Goal: Task Accomplishment & Management: Complete application form

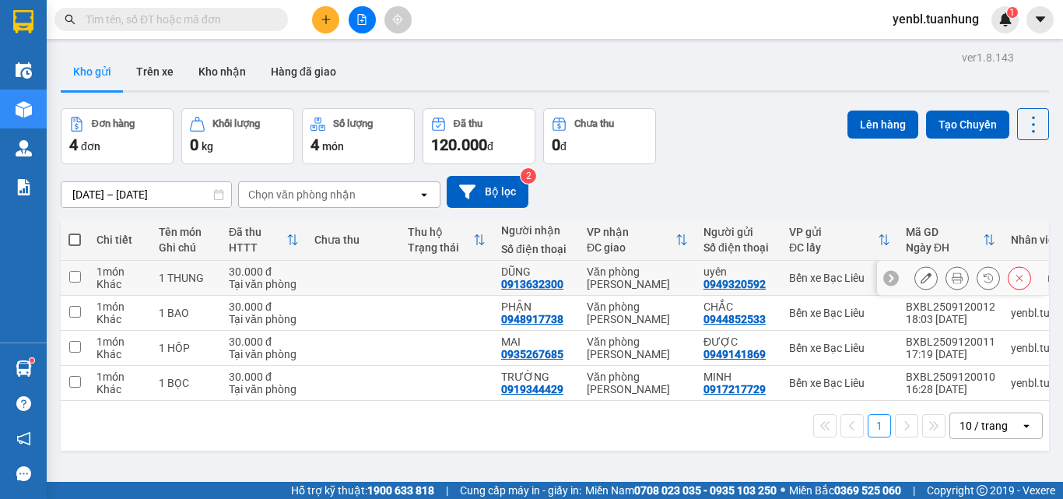
click at [952, 280] on icon at bounding box center [957, 277] width 11 height 11
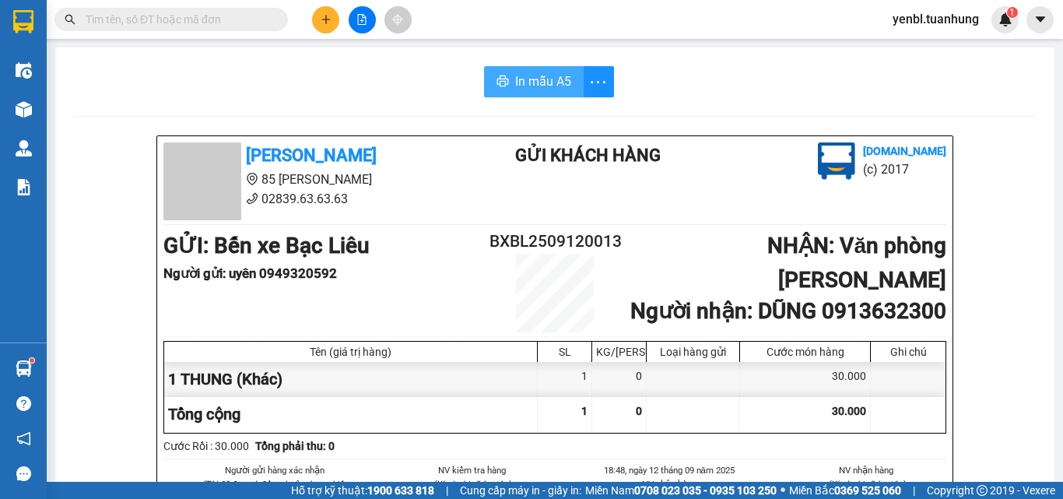
click at [515, 80] on span "In mẫu A5" at bounding box center [543, 81] width 56 height 19
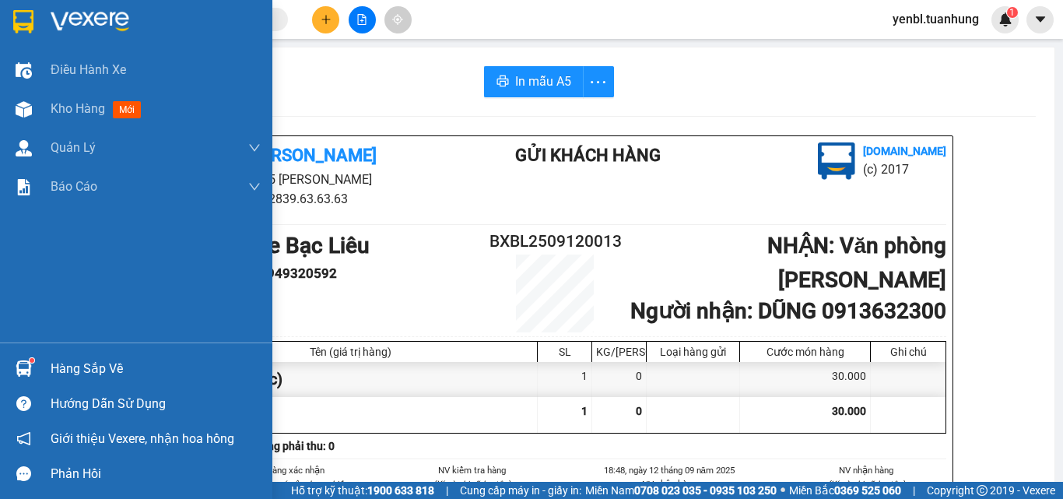
click at [35, 374] on div "Hàng sắp về" at bounding box center [136, 368] width 272 height 35
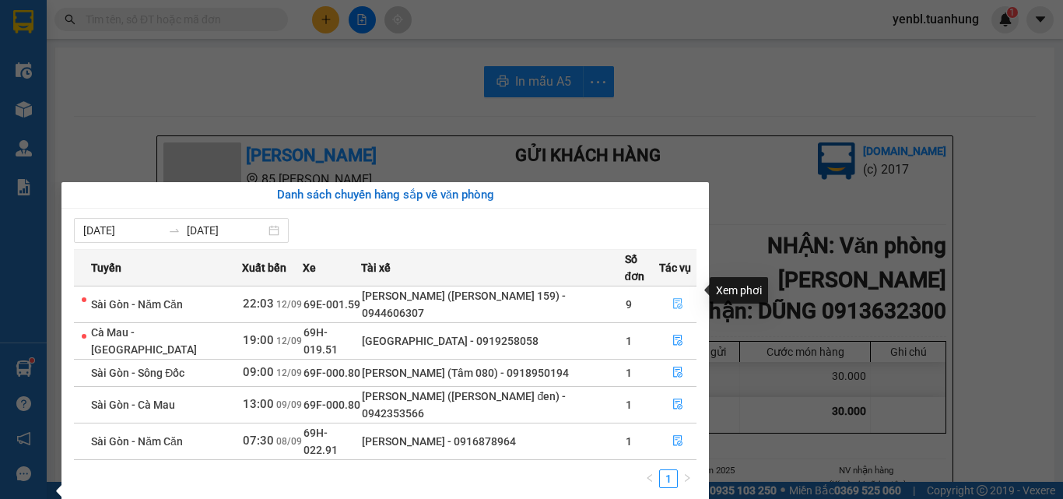
click at [674, 298] on icon "file-done" at bounding box center [677, 303] width 11 height 11
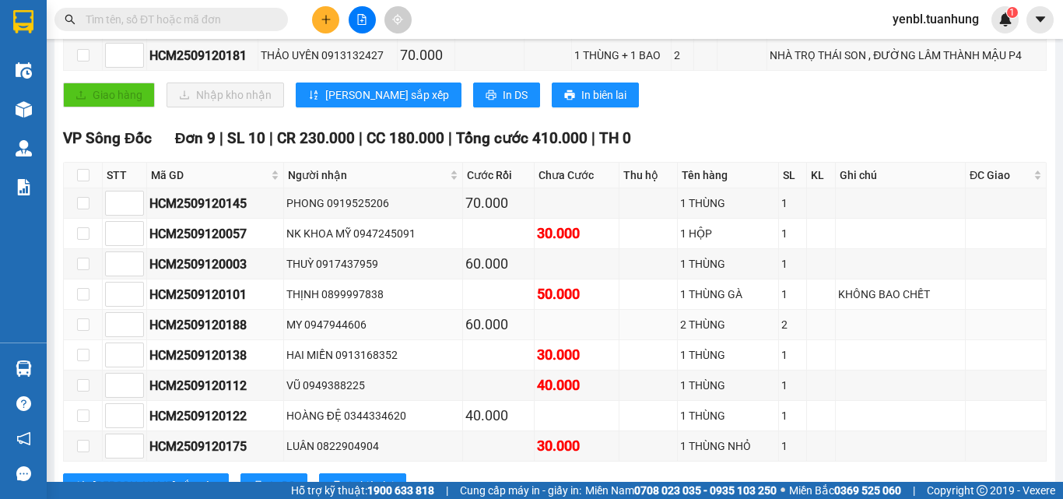
scroll to position [623, 0]
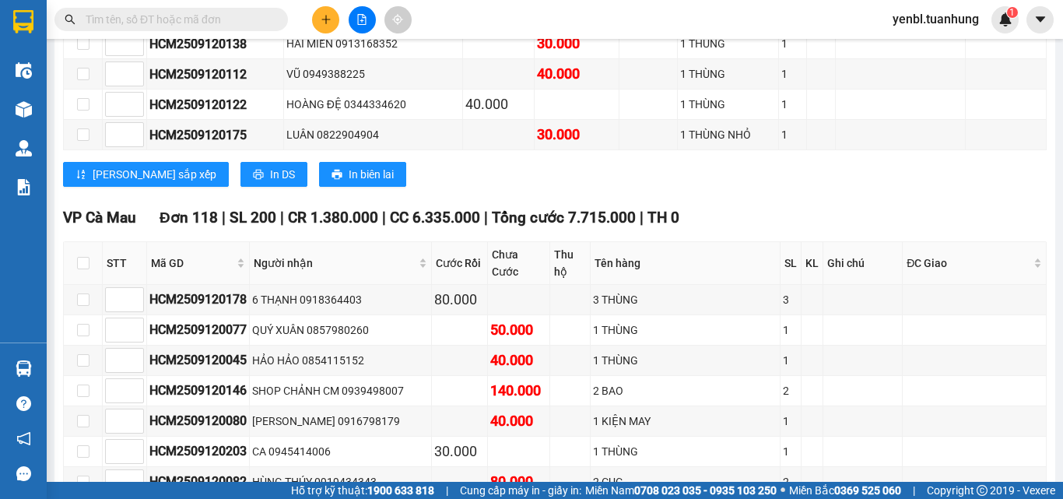
click at [319, 11] on button at bounding box center [325, 19] width 27 height 27
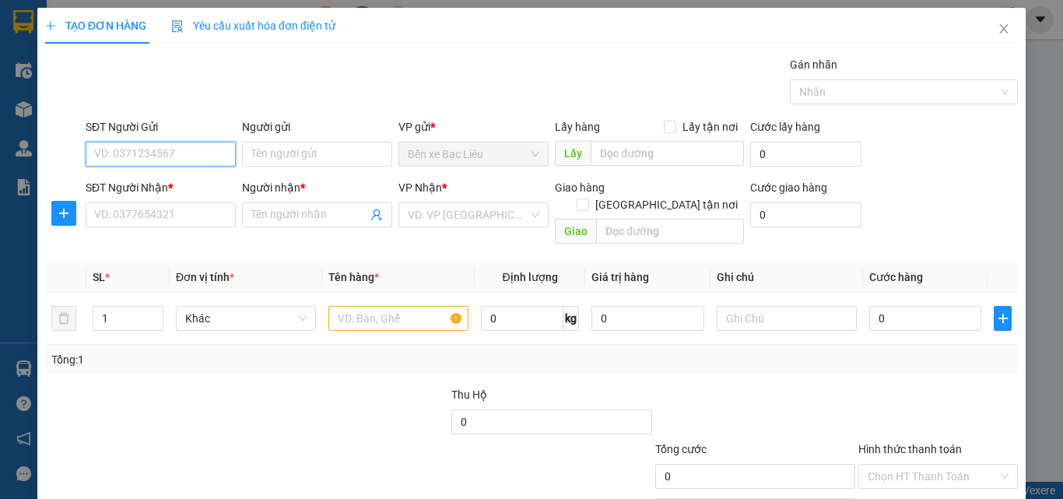
click at [156, 155] on input "SĐT Người Gửi" at bounding box center [161, 154] width 150 height 25
type input "0945335773"
click at [192, 184] on div "0945335773 - A THUẬN" at bounding box center [159, 185] width 130 height 17
type input "A THUẬN"
type input "0945335773"
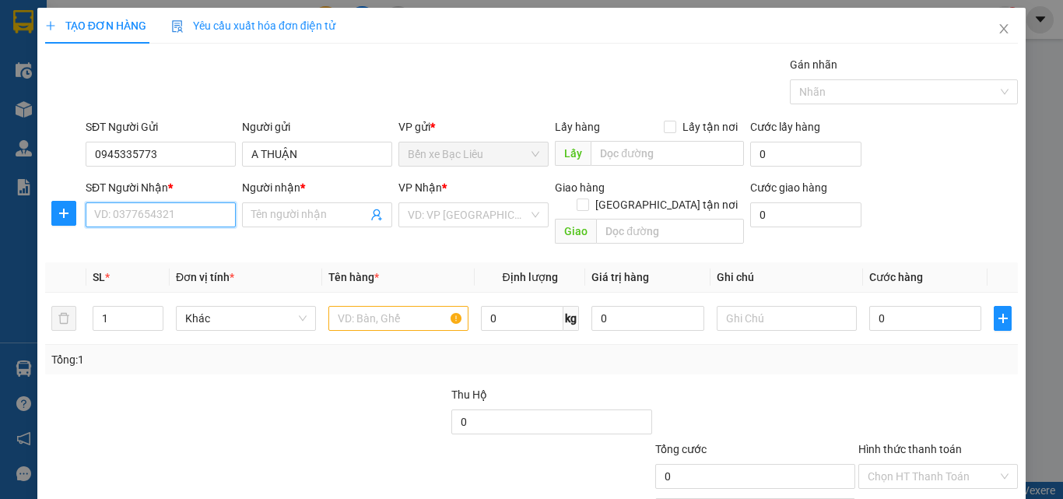
click at [171, 222] on input "SĐT Người Nhận *" at bounding box center [161, 214] width 150 height 25
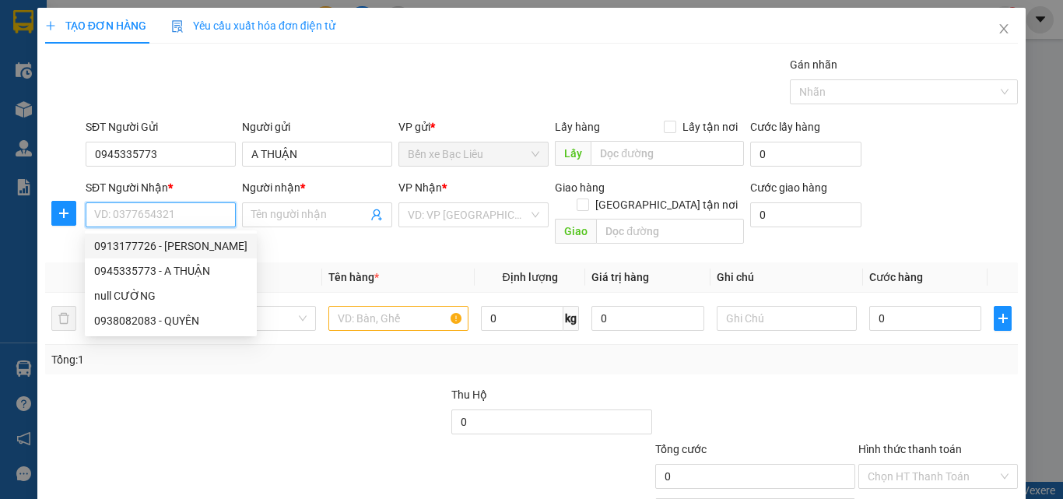
click at [117, 213] on input "SĐT Người Nhận *" at bounding box center [161, 214] width 150 height 25
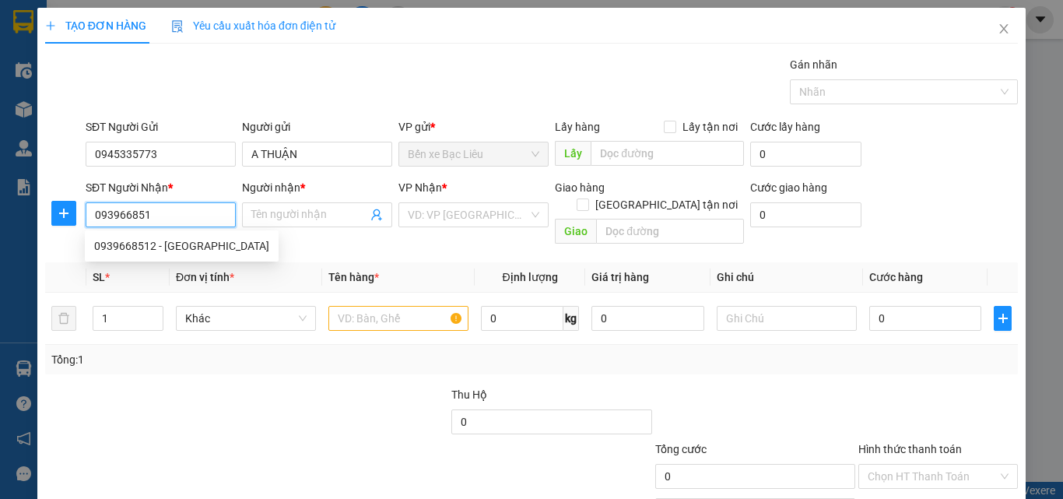
type input "0939668512"
click at [128, 240] on div "0939668512 - [GEOGRAPHIC_DATA]" at bounding box center [181, 245] width 175 height 17
type input "MỸ"
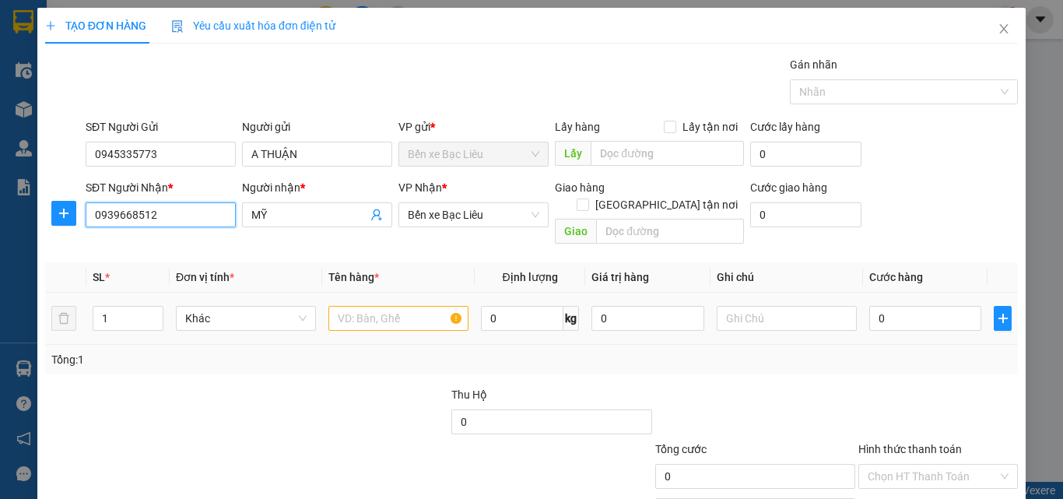
type input "0939668512"
click at [348, 306] on input "text" at bounding box center [398, 318] width 140 height 25
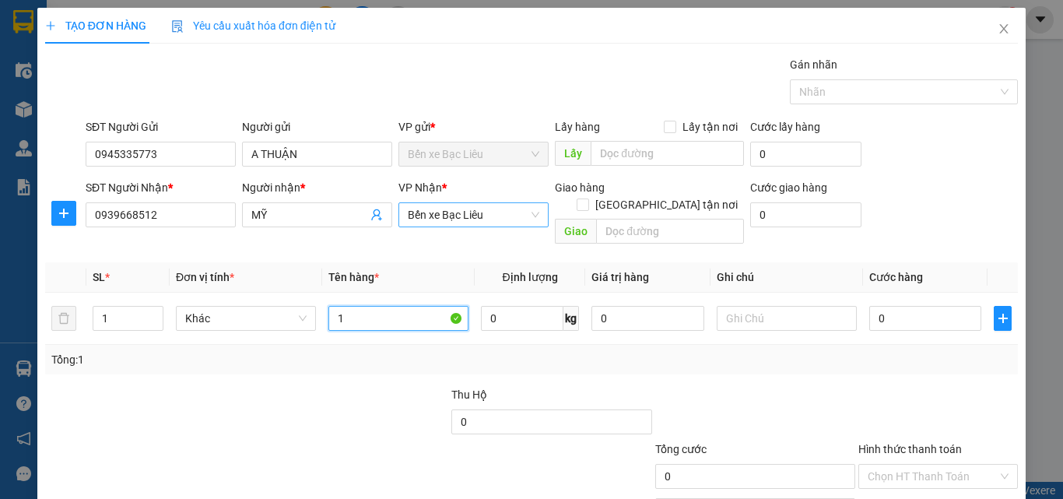
click at [511, 215] on span "Bến xe Bạc Liêu" at bounding box center [474, 214] width 132 height 23
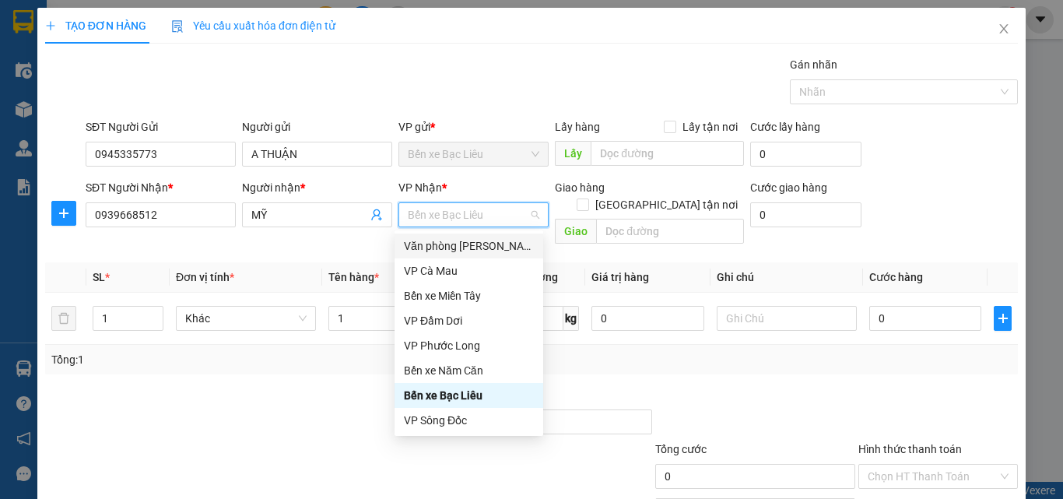
click at [481, 251] on div "Văn phòng [PERSON_NAME]" at bounding box center [469, 245] width 130 height 17
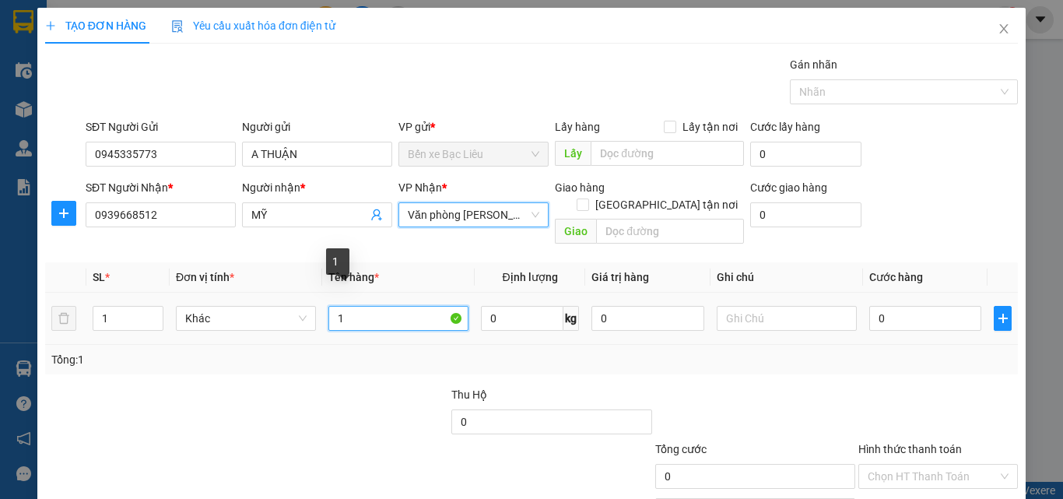
click at [361, 306] on input "1" at bounding box center [398, 318] width 140 height 25
type input "1 KIỆN"
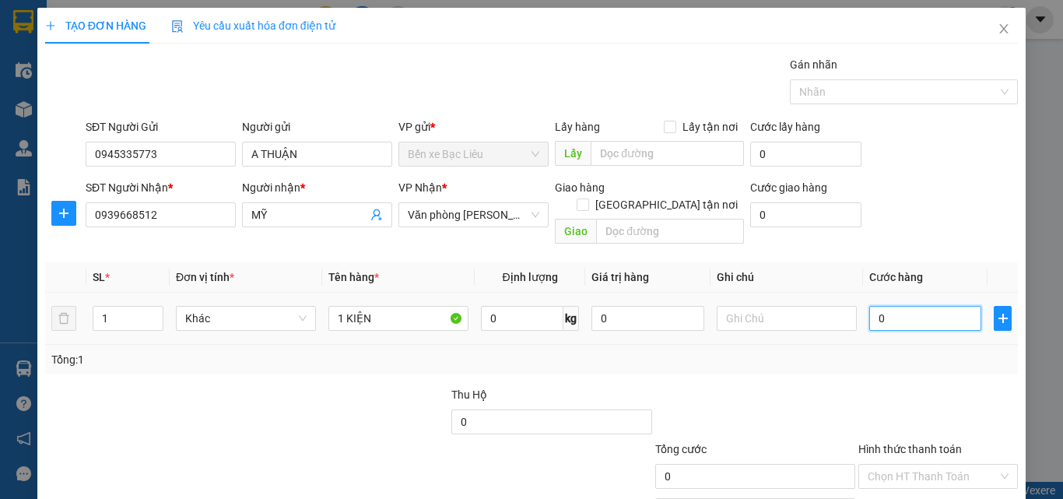
click at [908, 306] on input "0" at bounding box center [925, 318] width 112 height 25
type input "4"
type input "40"
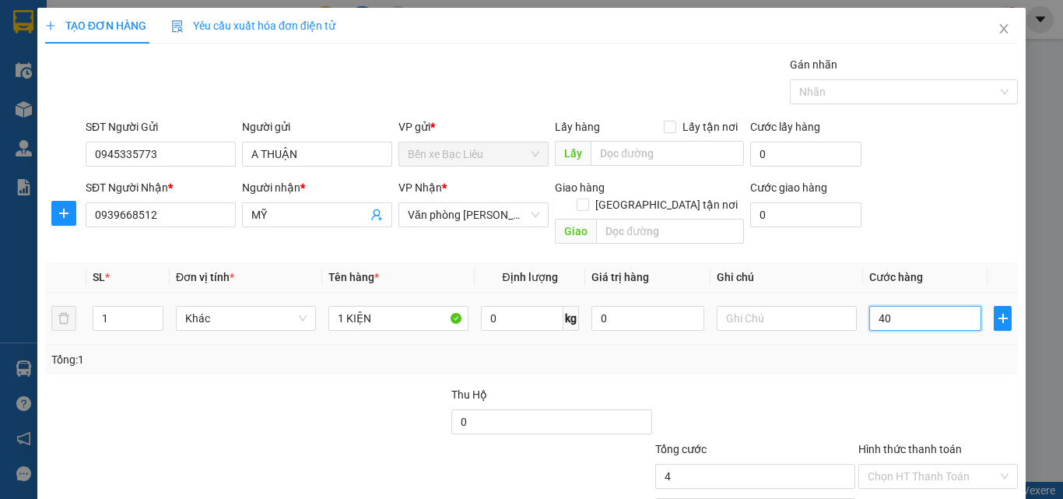
type input "40"
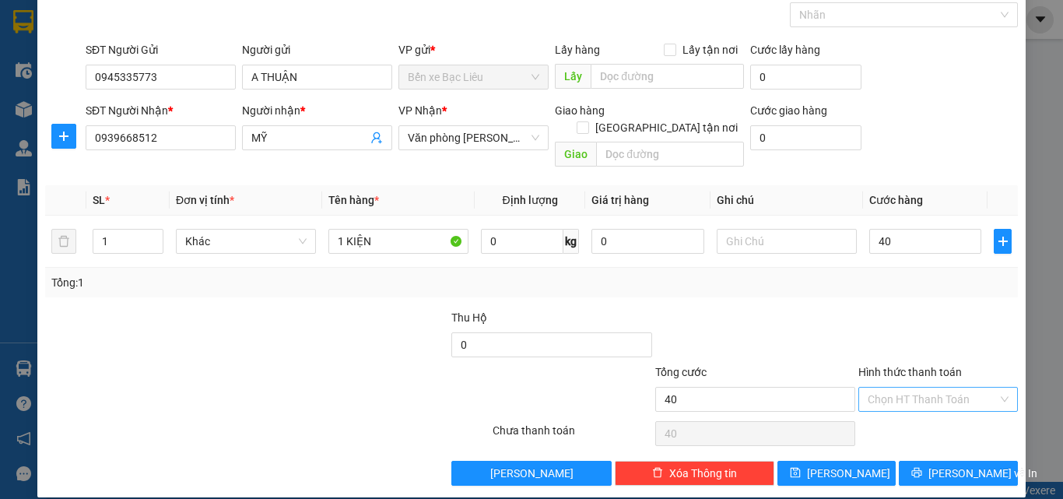
type input "40.000"
click at [901, 388] on input "Hình thức thanh toán" at bounding box center [933, 399] width 130 height 23
click at [893, 403] on div "Tại văn phòng" at bounding box center [929, 413] width 158 height 25
type input "0"
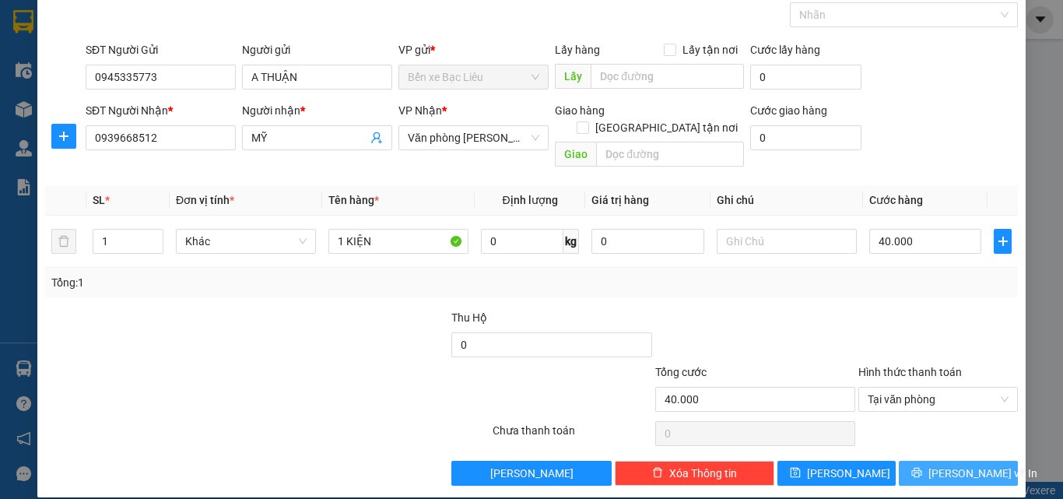
click at [922, 467] on icon "printer" at bounding box center [916, 472] width 11 height 11
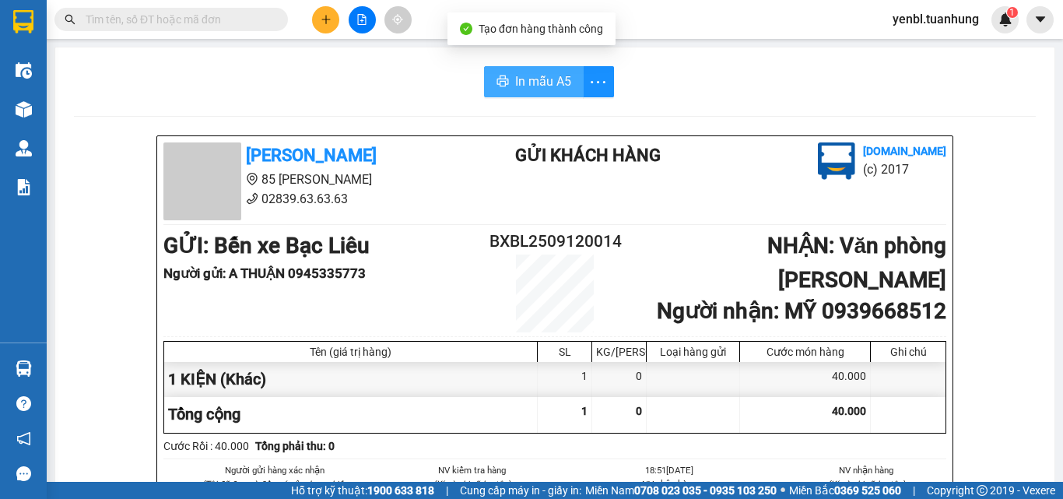
click at [501, 82] on icon "printer" at bounding box center [503, 81] width 12 height 12
